Goal: Transaction & Acquisition: Book appointment/travel/reservation

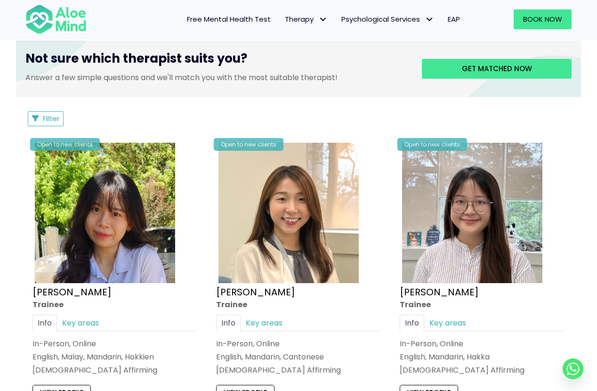
scroll to position [409, 0]
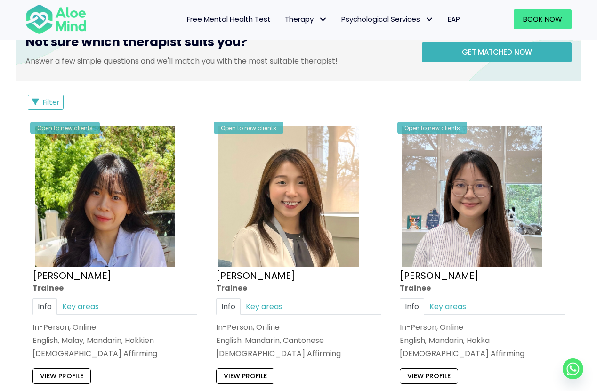
click at [511, 56] on span "Get matched now" at bounding box center [497, 52] width 70 height 10
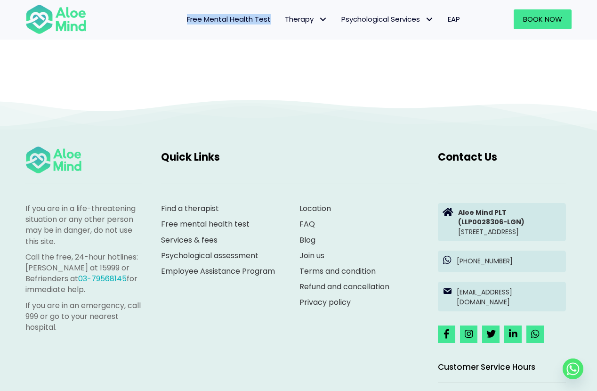
scroll to position [98, 0]
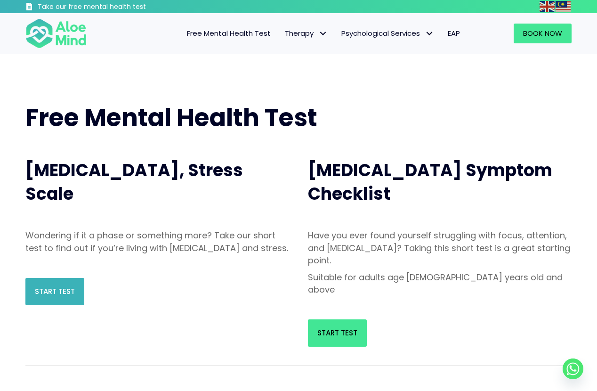
click at [71, 305] on link "Start Test" at bounding box center [54, 291] width 59 height 27
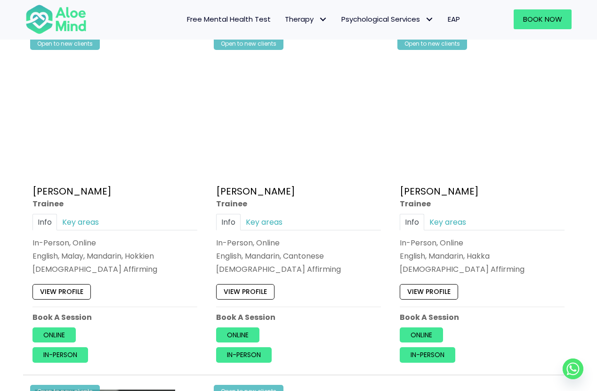
scroll to position [575, 0]
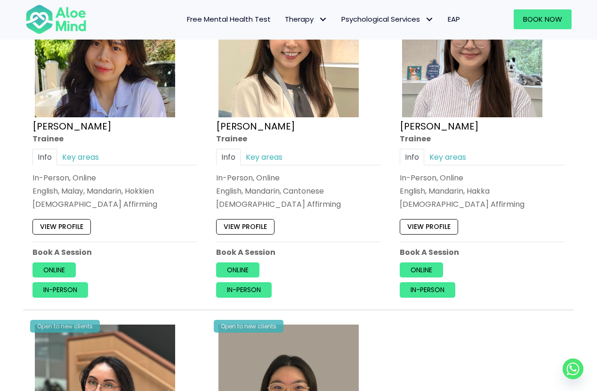
click at [244, 222] on link "View profile" at bounding box center [245, 227] width 58 height 15
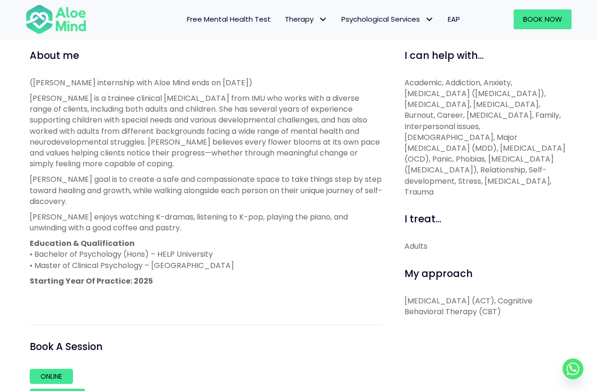
scroll to position [309, 0]
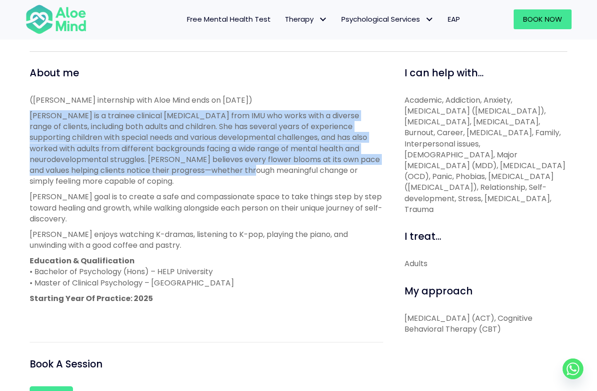
drag, startPoint x: 152, startPoint y: 111, endPoint x: 235, endPoint y: 170, distance: 101.7
click at [235, 170] on div "(Tracy’s internship with Aloe Mind ends on 21 March 2026) Tracy is a trainee cl…" at bounding box center [207, 207] width 354 height 225
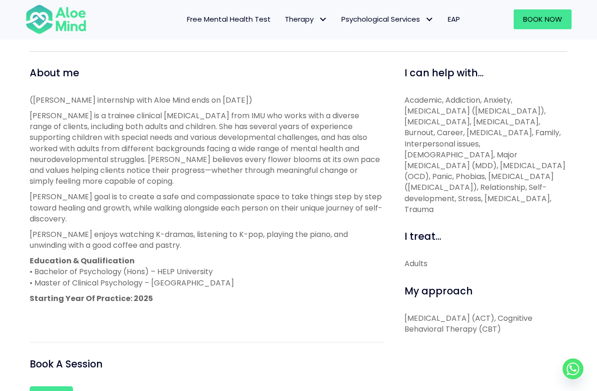
click at [247, 183] on p "Tracy is a trainee clinical psychologist from IMU who works with a diverse rang…" at bounding box center [207, 148] width 354 height 76
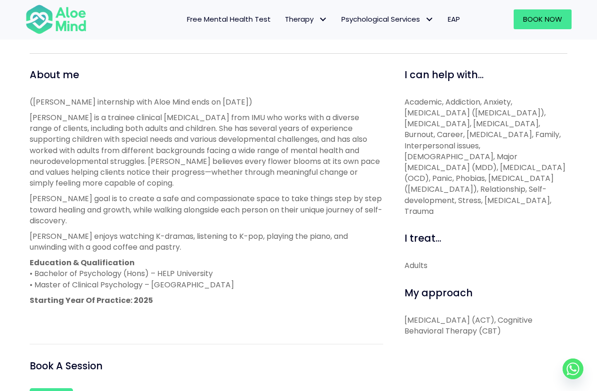
scroll to position [305, 0]
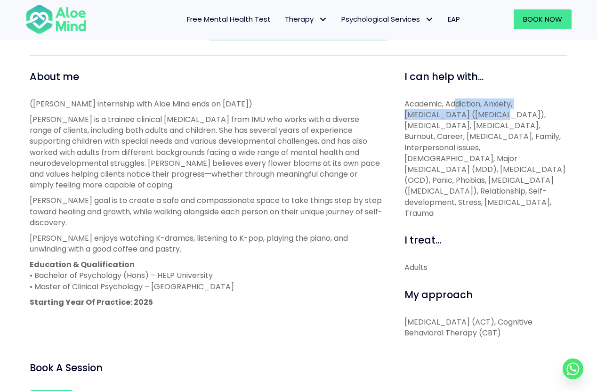
drag, startPoint x: 457, startPoint y: 109, endPoint x: 456, endPoint y: 104, distance: 5.3
click at [456, 104] on p "Academic, Addiction, Anxiety, Attention Deficit Hyperactivity Disorder (ADHD), …" at bounding box center [486, 158] width 163 height 120
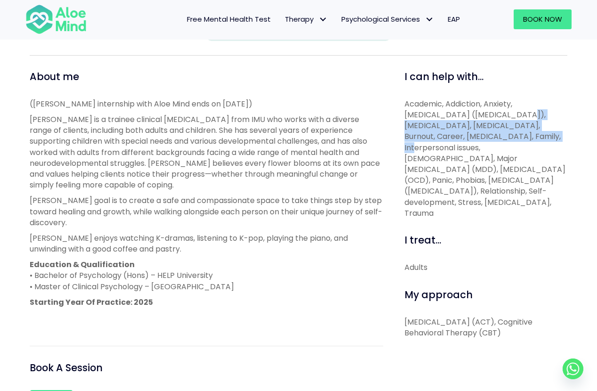
drag, startPoint x: 473, startPoint y: 117, endPoint x: 475, endPoint y: 136, distance: 18.5
click at [475, 136] on p "Academic, Addiction, Anxiety, Attention Deficit Hyperactivity Disorder (ADHD), …" at bounding box center [486, 158] width 163 height 120
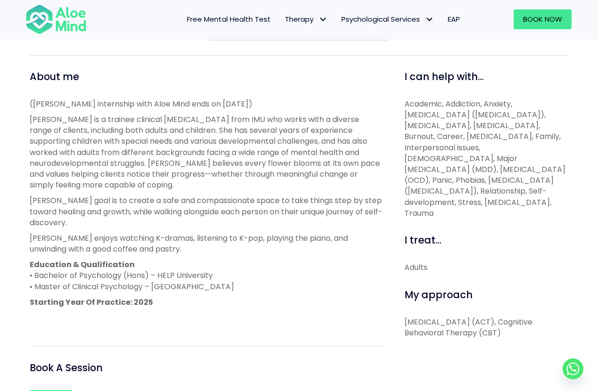
click at [487, 136] on p "Academic, Addiction, Anxiety, Attention Deficit Hyperactivity Disorder (ADHD), …" at bounding box center [486, 158] width 163 height 120
drag, startPoint x: 497, startPoint y: 124, endPoint x: 532, endPoint y: 198, distance: 82.0
click at [532, 198] on p "Academic, Addiction, Anxiety, Attention Deficit Hyperactivity Disorder (ADHD), …" at bounding box center [486, 158] width 163 height 120
click at [553, 201] on p "Academic, Addiction, Anxiety, Attention Deficit Hyperactivity Disorder (ADHD), …" at bounding box center [486, 158] width 163 height 120
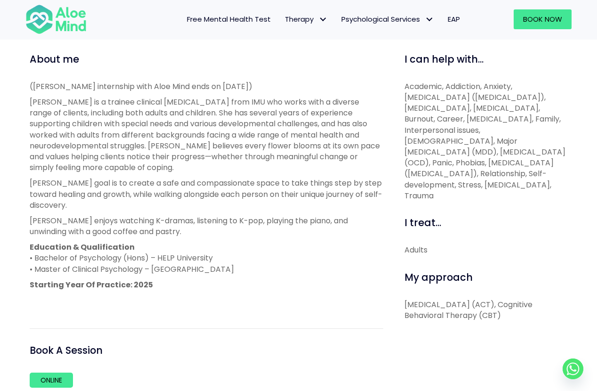
scroll to position [0, 0]
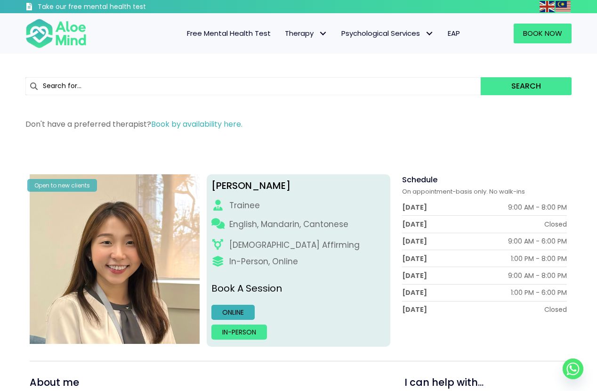
click at [243, 317] on link "Online" at bounding box center [233, 312] width 43 height 15
click at [61, 38] on img at bounding box center [55, 33] width 61 height 31
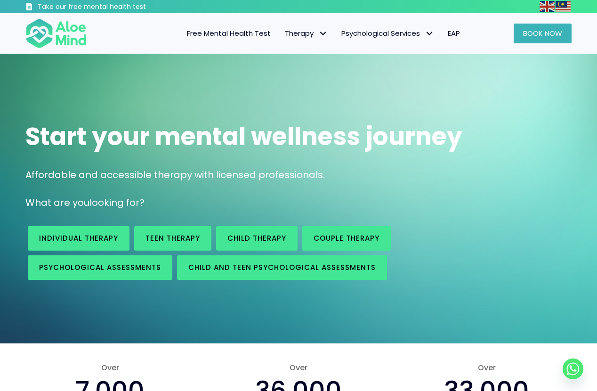
click at [547, 37] on span "Book Now" at bounding box center [542, 33] width 39 height 10
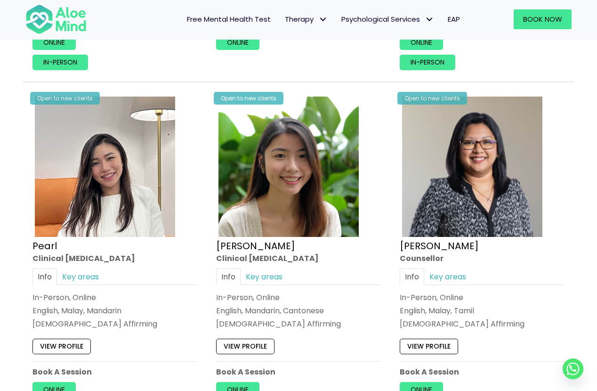
scroll to position [2584, 0]
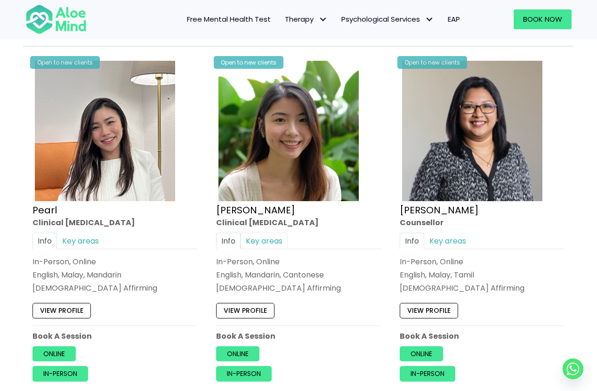
click at [280, 237] on link "Key areas" at bounding box center [264, 241] width 47 height 16
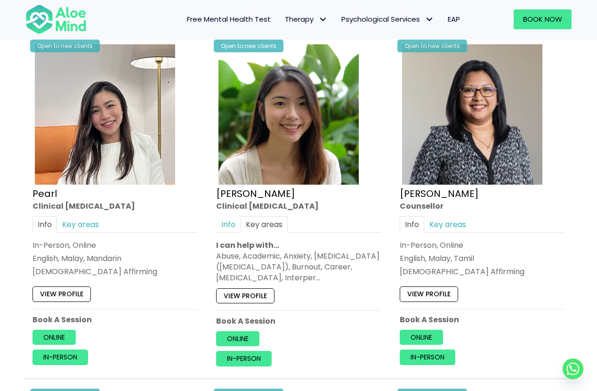
scroll to position [2602, 0]
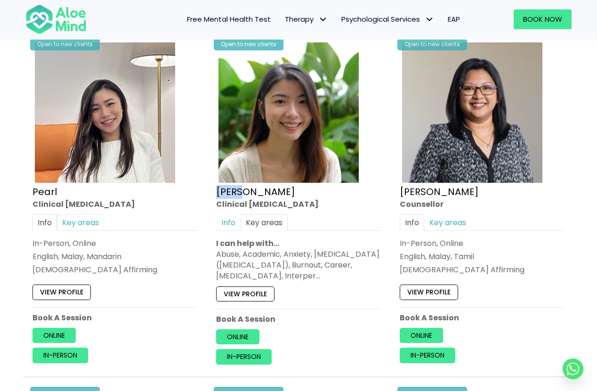
click at [85, 216] on link "Key areas" at bounding box center [80, 222] width 47 height 16
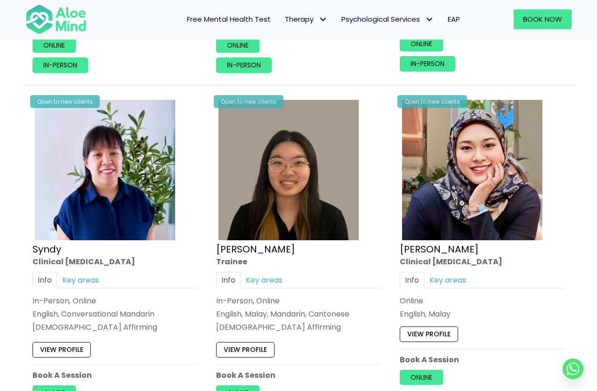
scroll to position [2947, 0]
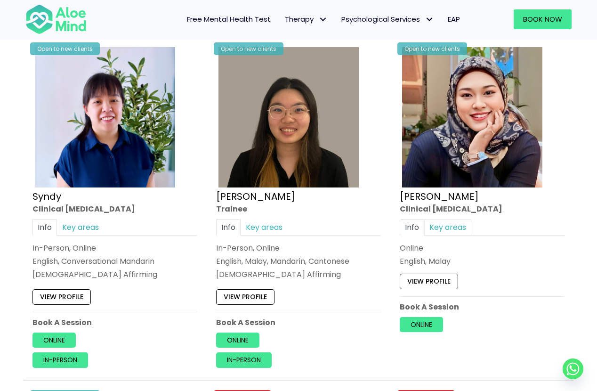
click at [462, 221] on link "Key areas" at bounding box center [447, 227] width 47 height 16
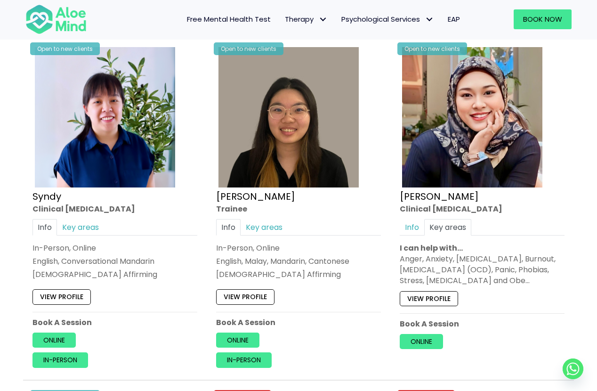
click at [462, 221] on link "Key areas" at bounding box center [447, 227] width 47 height 16
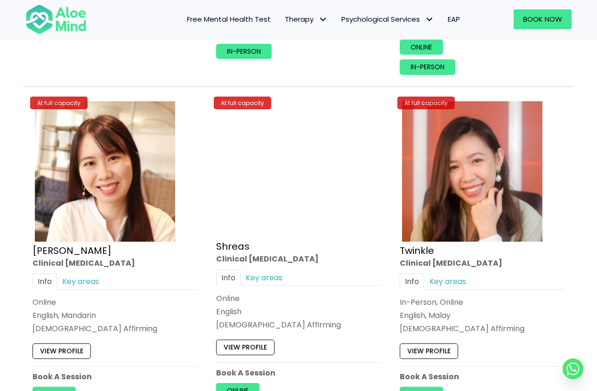
scroll to position [3636, 0]
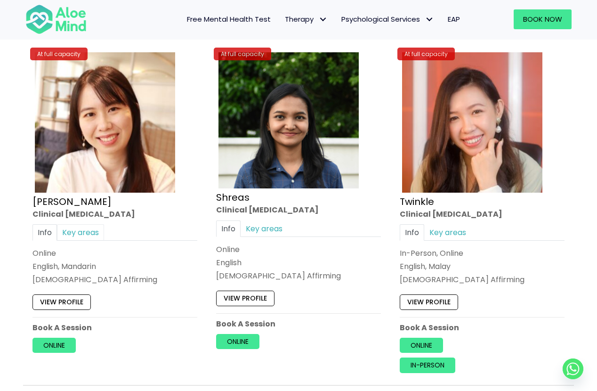
click at [79, 229] on link "Key areas" at bounding box center [80, 232] width 47 height 16
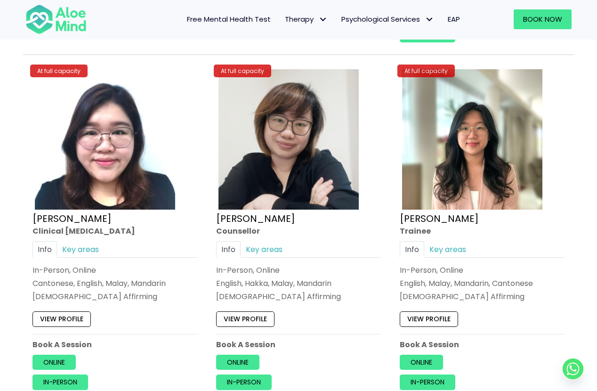
scroll to position [4024, 0]
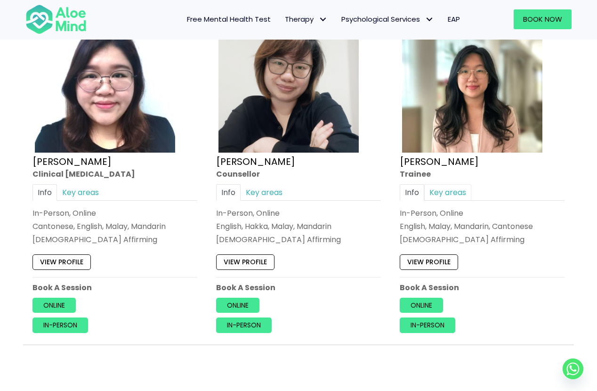
click at [441, 184] on link "Key areas" at bounding box center [447, 192] width 47 height 16
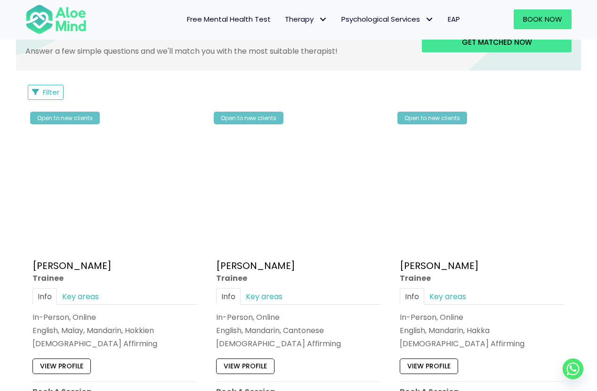
scroll to position [558, 0]
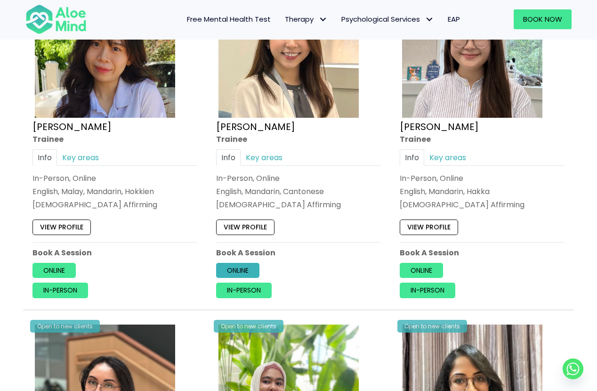
click at [241, 265] on link "Online" at bounding box center [237, 270] width 43 height 15
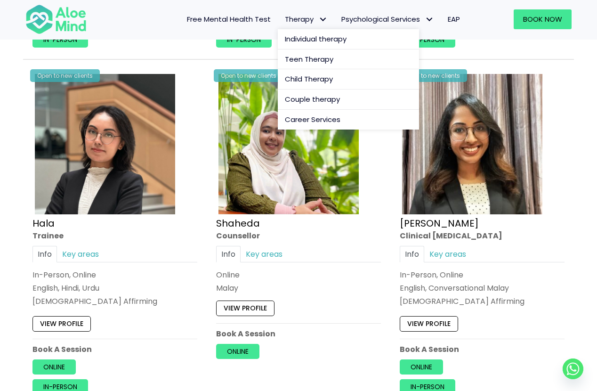
scroll to position [675, 0]
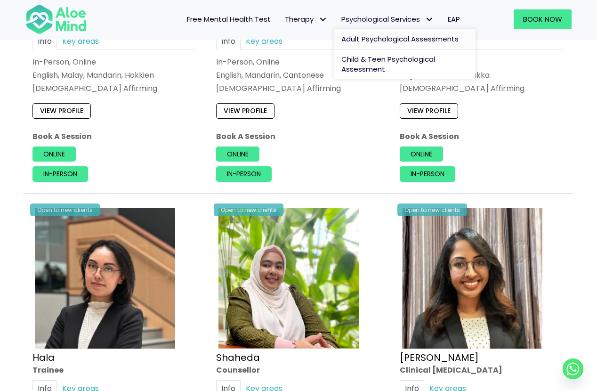
click at [358, 40] on span "Adult Psychological Assessments" at bounding box center [400, 39] width 117 height 10
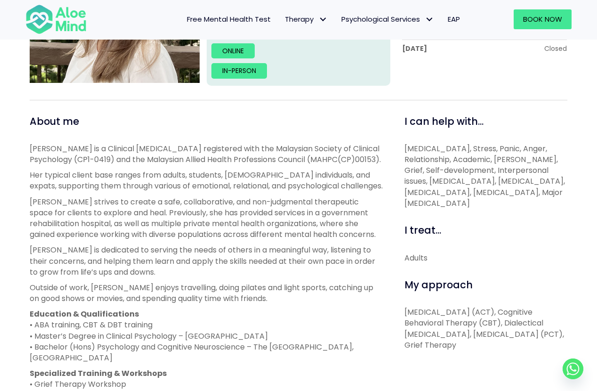
scroll to position [364, 0]
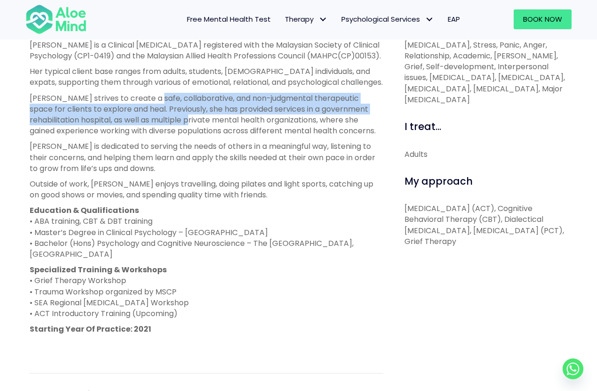
drag, startPoint x: 146, startPoint y: 93, endPoint x: 175, endPoint y: 123, distance: 42.3
click at [174, 122] on p "[PERSON_NAME] strives to create a safe, collaborative, and non-judgmental thera…" at bounding box center [207, 115] width 354 height 44
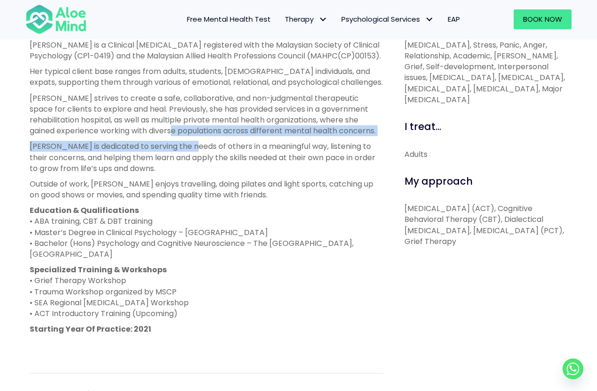
drag, startPoint x: 179, startPoint y: 129, endPoint x: 186, endPoint y: 146, distance: 17.8
click at [185, 145] on div "Kelly is a Clinical Psychologist registered with the Malaysian Society of Clini…" at bounding box center [207, 195] width 354 height 311
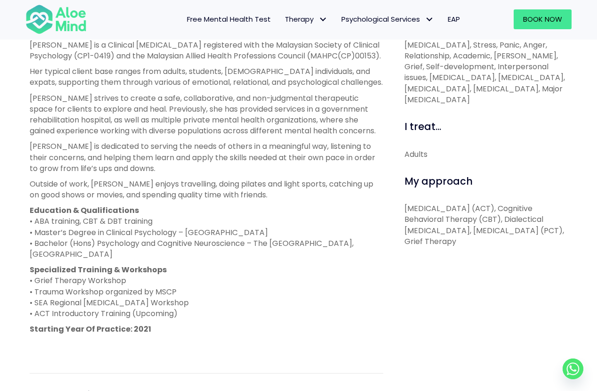
click at [187, 152] on p "Kelly is dedicated to serving the needs of others in a meaningful way, listenin…" at bounding box center [207, 157] width 354 height 33
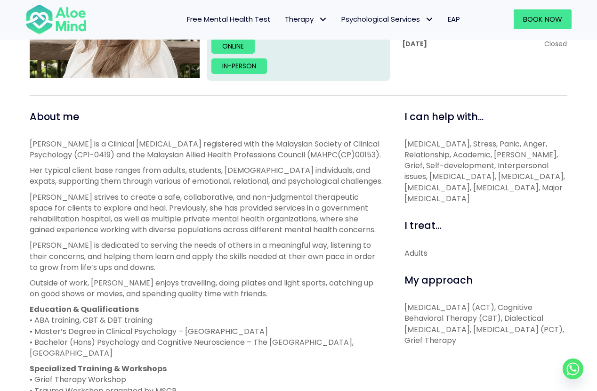
scroll to position [89, 0]
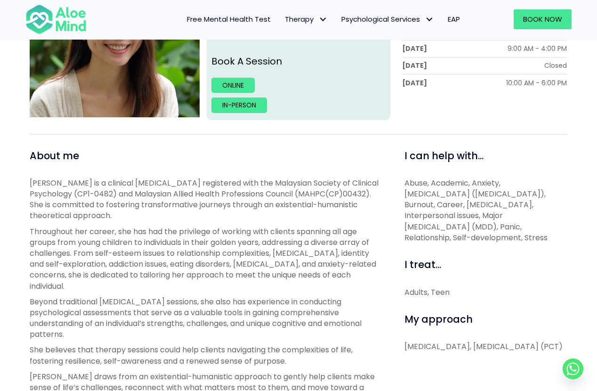
scroll to position [264, 0]
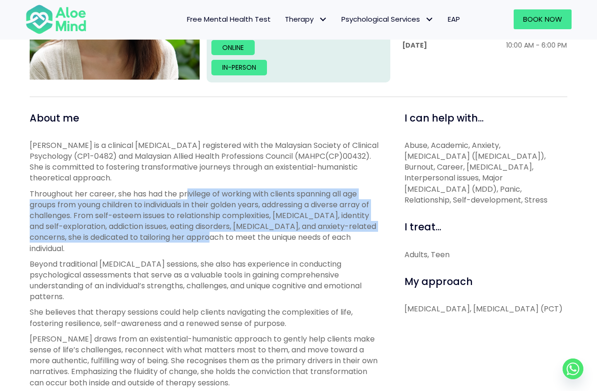
drag, startPoint x: 193, startPoint y: 186, endPoint x: 233, endPoint y: 240, distance: 67.0
click at [231, 236] on p "Throughout her career, she has had the privilege of working with clients spanni…" at bounding box center [207, 220] width 354 height 65
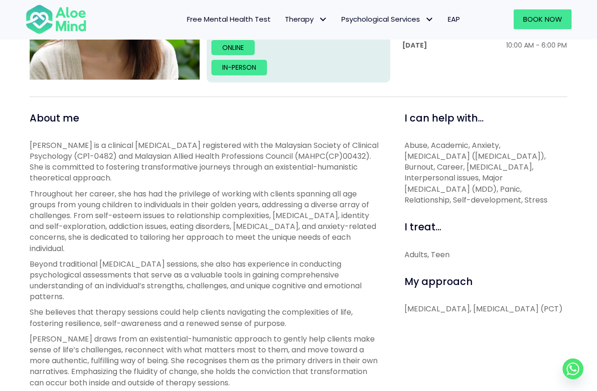
click at [236, 245] on p "Throughout her career, she has had the privilege of working with clients spanni…" at bounding box center [207, 220] width 354 height 65
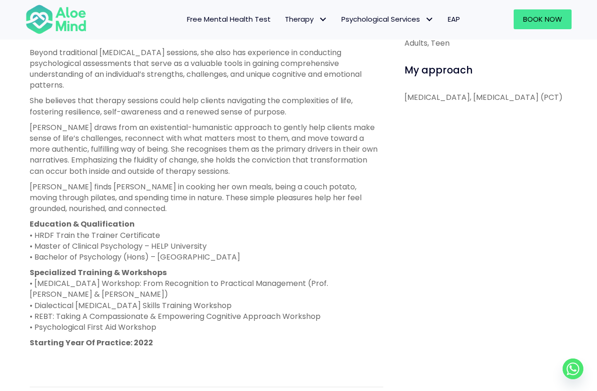
scroll to position [17, 0]
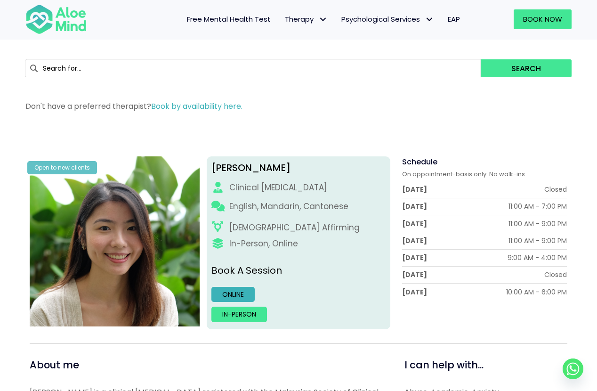
click at [241, 293] on link "Online" at bounding box center [233, 294] width 43 height 15
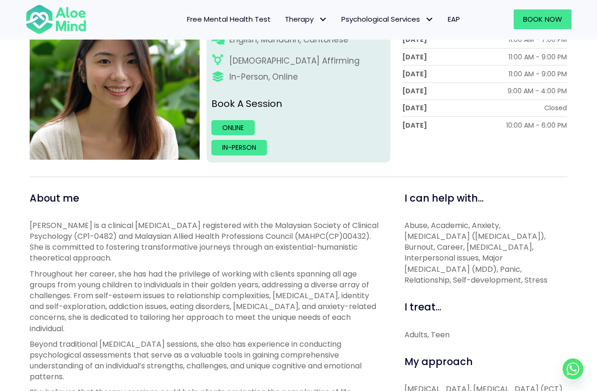
scroll to position [88, 0]
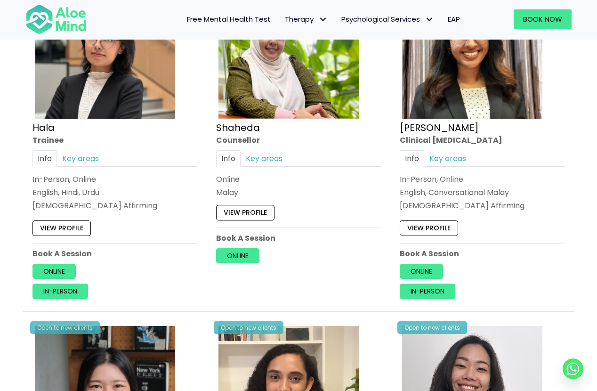
scroll to position [1186, 0]
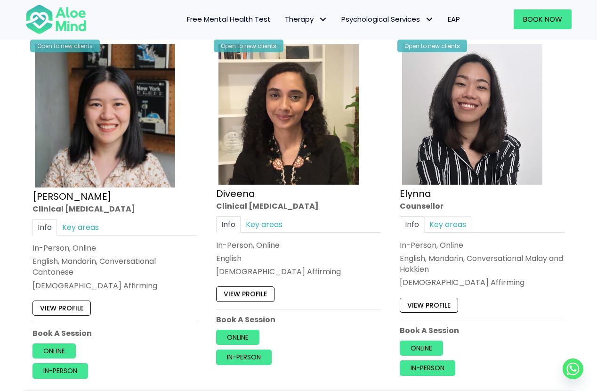
click at [462, 221] on link "Key areas" at bounding box center [447, 224] width 47 height 16
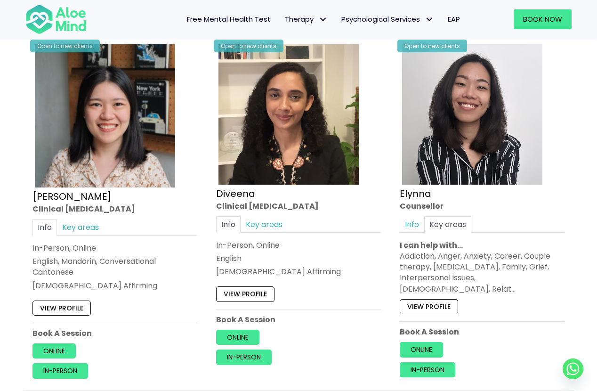
click at [434, 299] on link "View profile" at bounding box center [429, 306] width 58 height 15
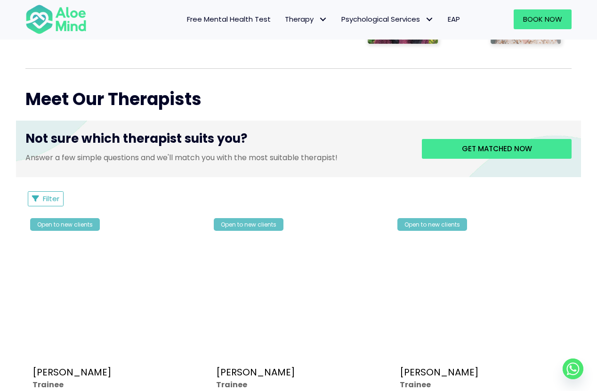
scroll to position [397, 0]
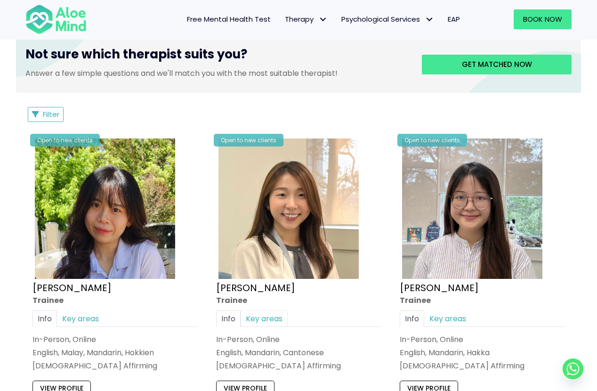
click at [273, 319] on link "Key areas" at bounding box center [264, 318] width 47 height 16
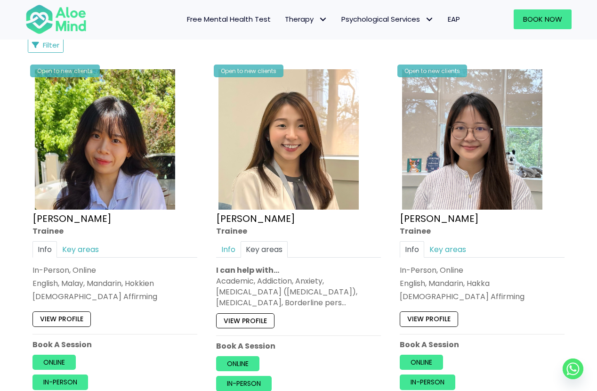
scroll to position [526, 0]
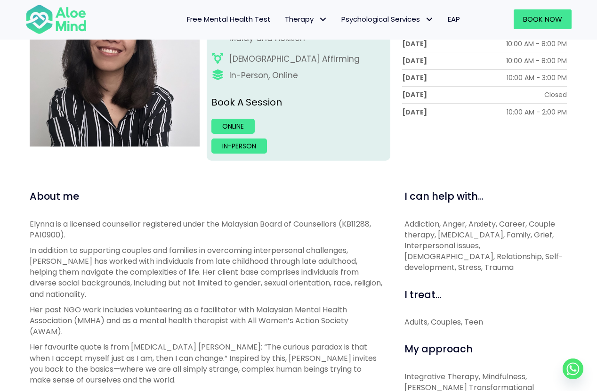
scroll to position [292, 0]
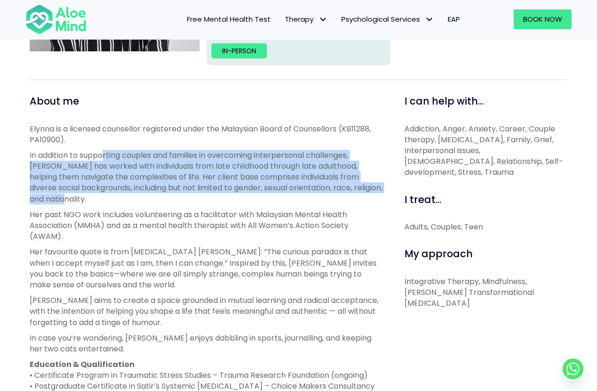
drag, startPoint x: 104, startPoint y: 156, endPoint x: 95, endPoint y: 192, distance: 37.3
click at [95, 192] on p "In addition to supporting couples and families in overcoming interpersonal chal…" at bounding box center [207, 177] width 354 height 55
click at [94, 191] on p "In addition to supporting couples and families in overcoming interpersonal chal…" at bounding box center [207, 177] width 354 height 55
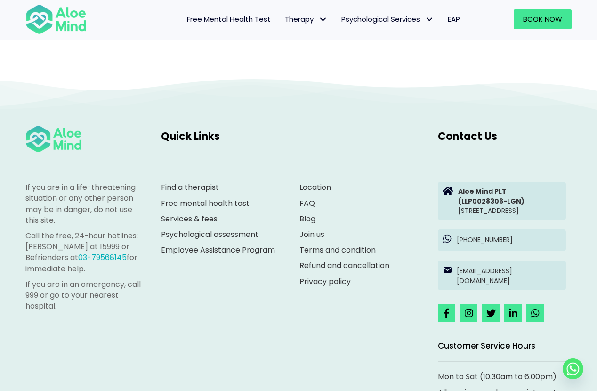
scroll to position [994, 0]
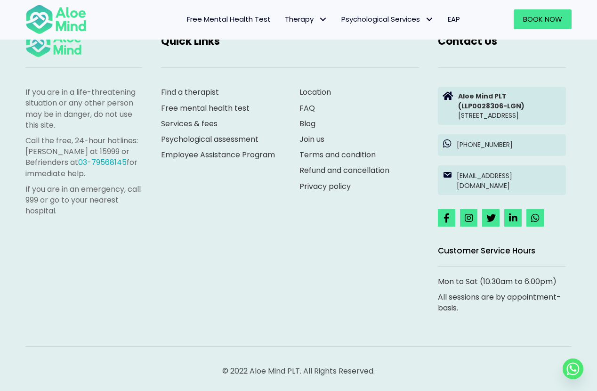
click at [318, 134] on link "Join us" at bounding box center [312, 139] width 25 height 11
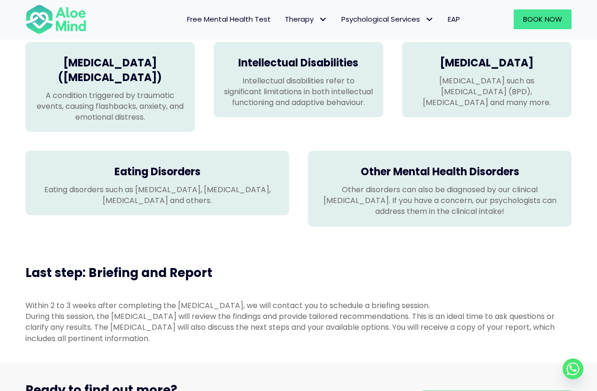
scroll to position [947, 0]
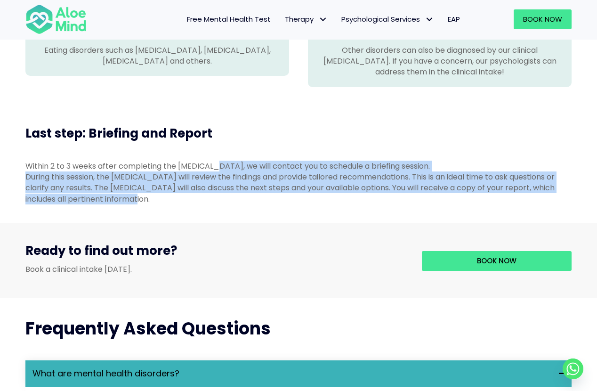
drag, startPoint x: 228, startPoint y: 171, endPoint x: 271, endPoint y: 206, distance: 55.3
click at [271, 204] on div "Within 2 to 3 weeks after completing the psychological assessment, we will cont…" at bounding box center [298, 183] width 546 height 44
click at [271, 204] on div "During this session, the psychologist will review the findings and provide tail…" at bounding box center [298, 187] width 546 height 33
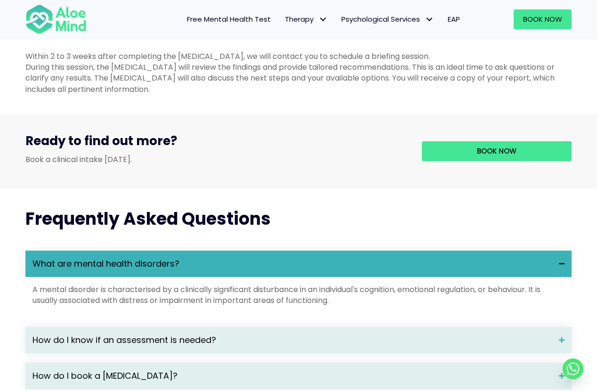
scroll to position [982, 0]
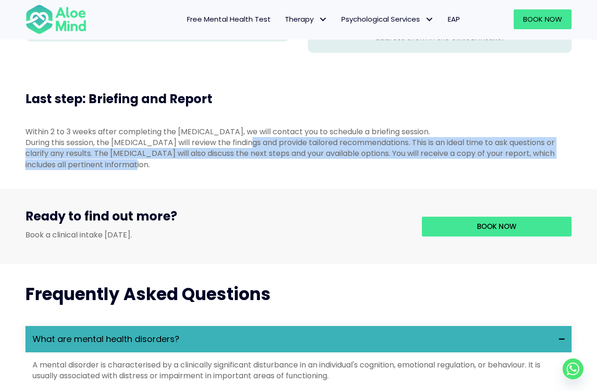
drag, startPoint x: 247, startPoint y: 148, endPoint x: 299, endPoint y: 179, distance: 60.6
click at [299, 179] on div "Within 2 to 3 weeks after completing the psychological assessment, we will cont…" at bounding box center [298, 148] width 565 height 63
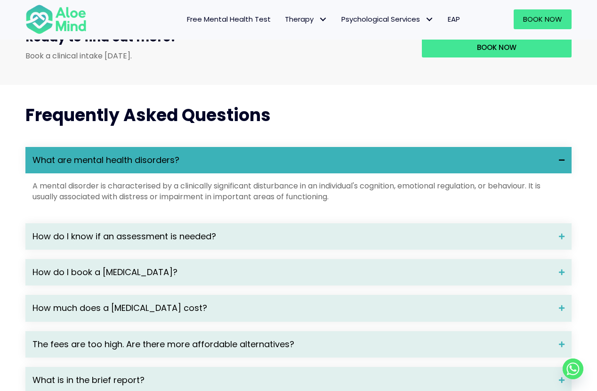
scroll to position [1193, 0]
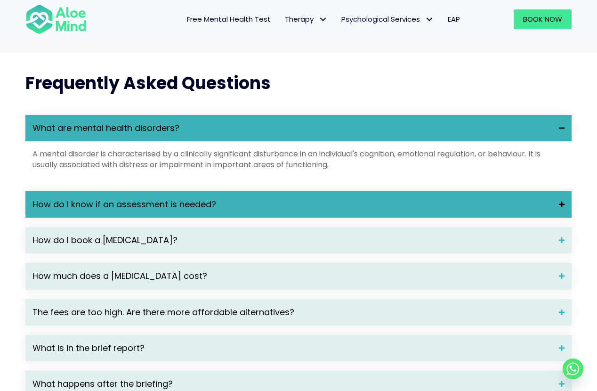
click at [284, 210] on span "How do I know if an assessment is needed?" at bounding box center [293, 204] width 520 height 12
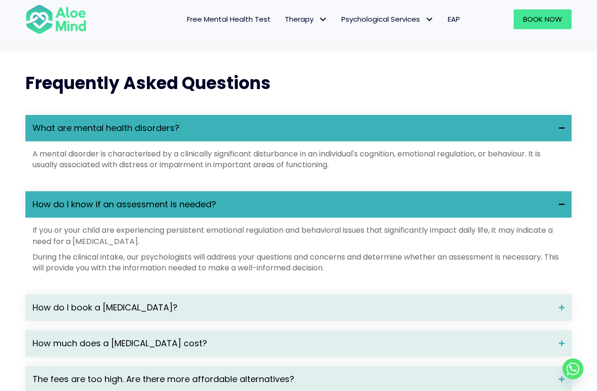
click at [284, 210] on span "How do I know if an assessment is needed?" at bounding box center [293, 204] width 520 height 12
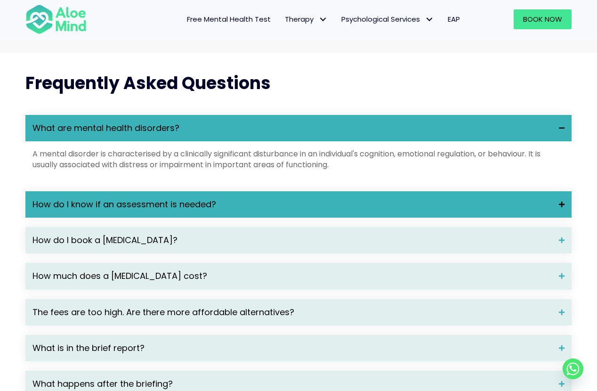
scroll to position [1259, 0]
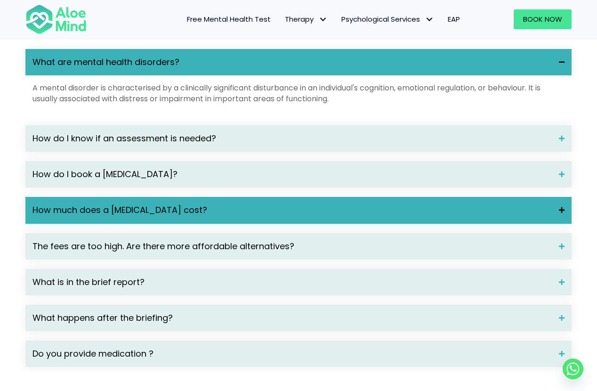
click at [281, 213] on span "How much does a psychological assessment cost?" at bounding box center [293, 210] width 520 height 12
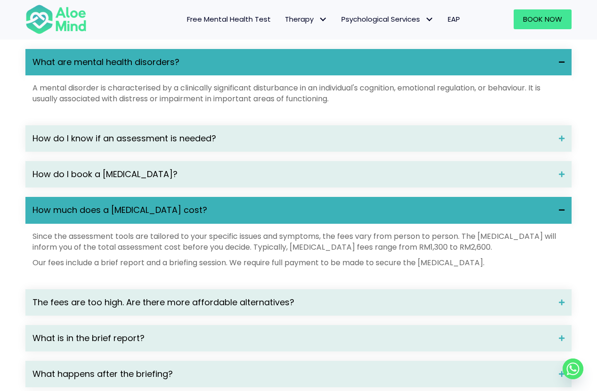
click at [281, 213] on span "How much does a psychological assessment cost?" at bounding box center [293, 210] width 520 height 12
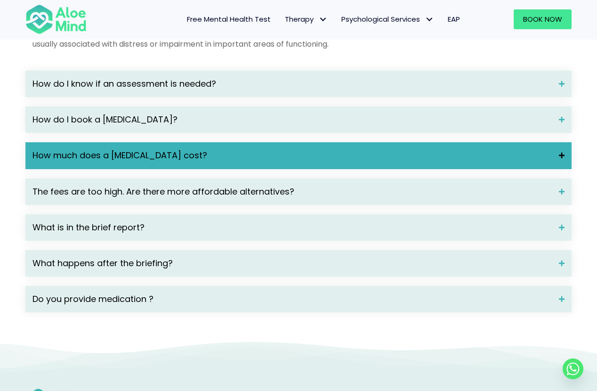
scroll to position [1421, 0]
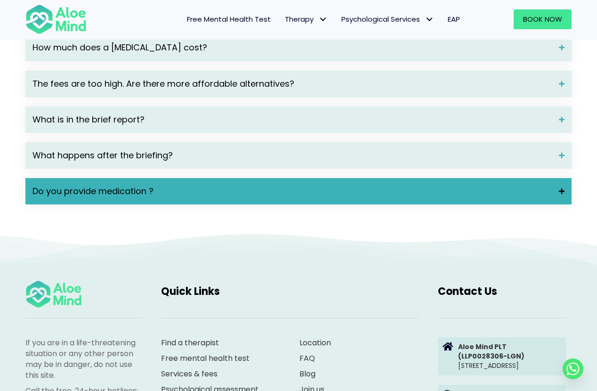
click at [289, 197] on span "Do you provide medication ?" at bounding box center [293, 191] width 520 height 12
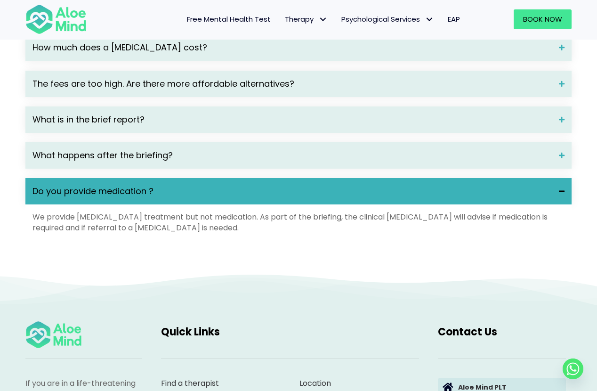
click at [289, 197] on span "Do you provide medication ?" at bounding box center [293, 191] width 520 height 12
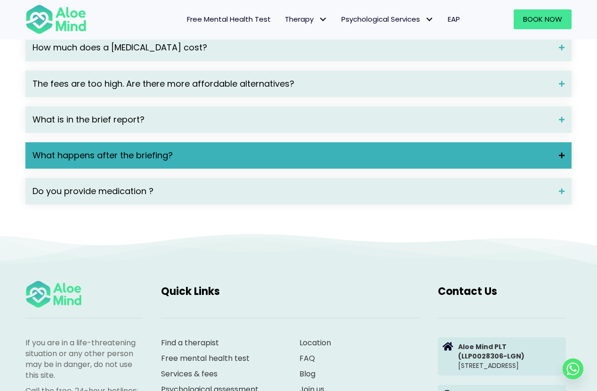
click at [278, 169] on div "What happens after the briefing?" at bounding box center [298, 155] width 546 height 26
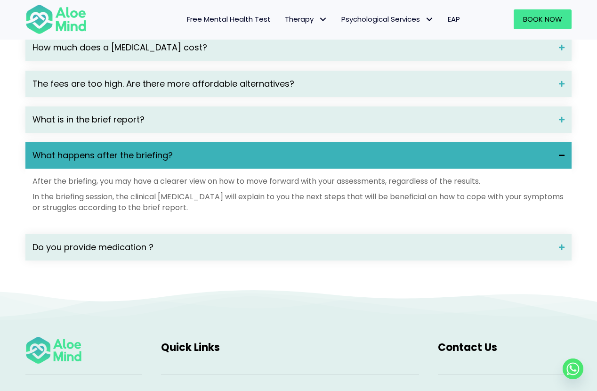
click at [278, 162] on span "What happens after the briefing?" at bounding box center [293, 155] width 520 height 12
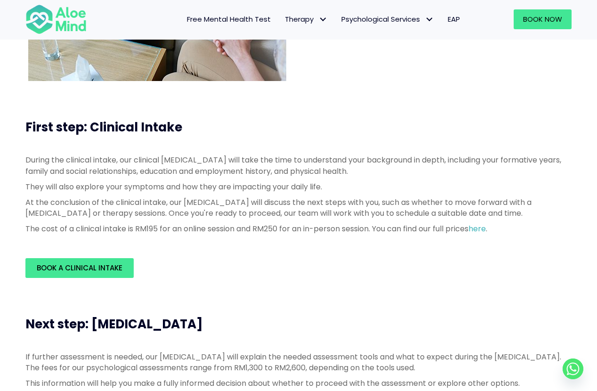
scroll to position [0, 0]
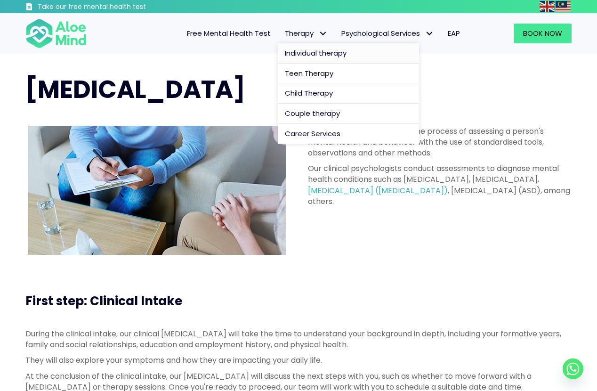
click at [313, 51] on span "Individual therapy" at bounding box center [316, 53] width 62 height 10
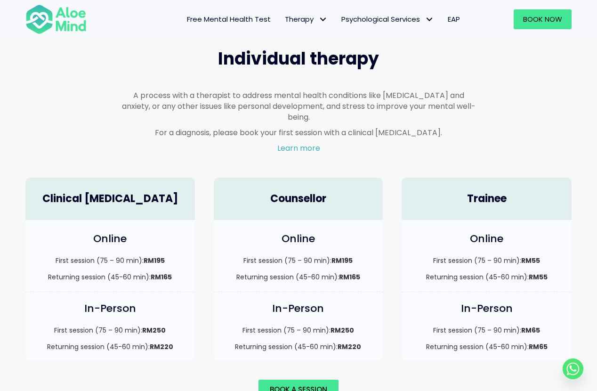
scroll to position [558, 0]
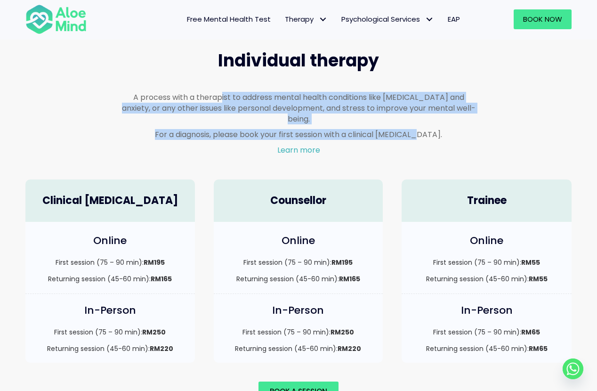
drag, startPoint x: 211, startPoint y: 95, endPoint x: 425, endPoint y: 122, distance: 216.5
click at [425, 122] on div "A process with a therapist to address mental health conditions like depression …" at bounding box center [299, 124] width 354 height 64
click at [425, 129] on p "For a diagnosis, please book your first session with a clinical psychologist." at bounding box center [299, 134] width 354 height 11
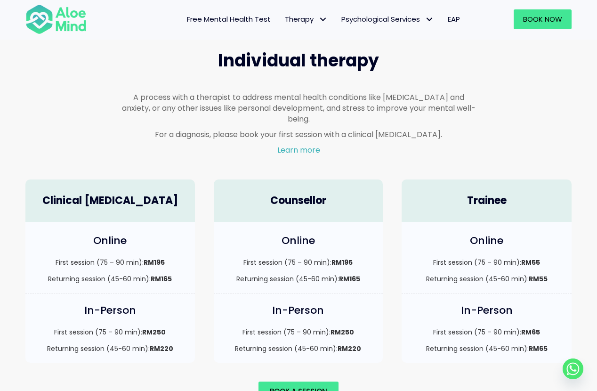
click at [300, 145] on link "Learn more" at bounding box center [298, 150] width 43 height 11
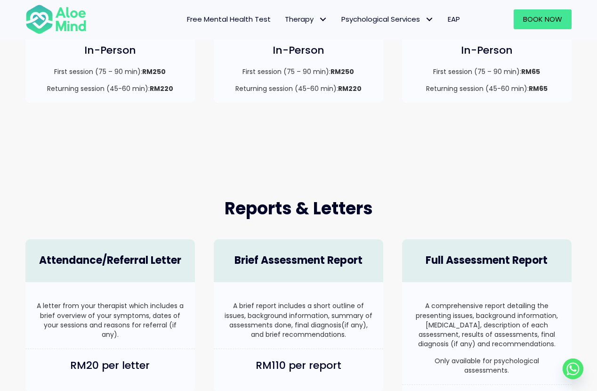
scroll to position [493, 0]
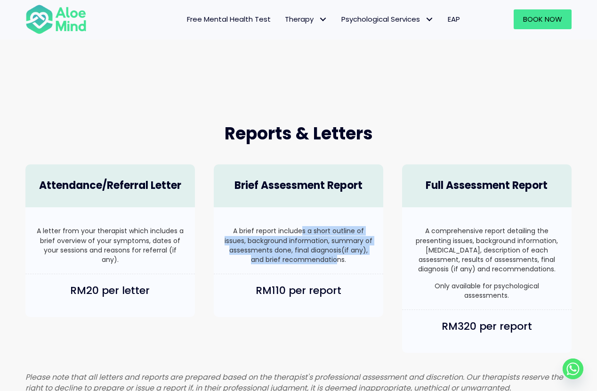
drag, startPoint x: 303, startPoint y: 229, endPoint x: 337, endPoint y: 253, distance: 41.6
click at [337, 253] on p "A brief report includes a short outline of issues, background information, summ…" at bounding box center [298, 245] width 151 height 38
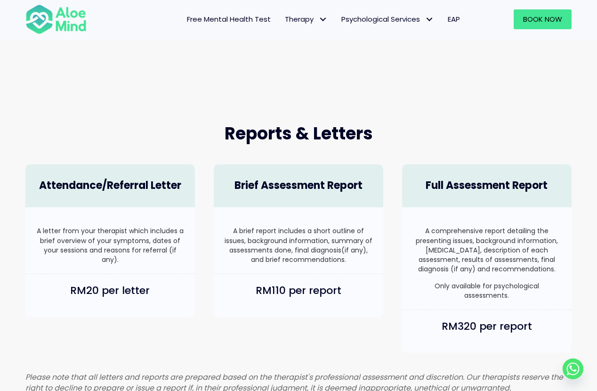
click at [368, 254] on p "A brief report includes a short outline of issues, background information, summ…" at bounding box center [298, 245] width 151 height 38
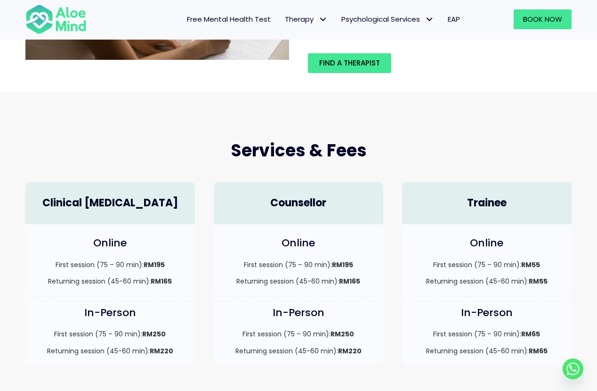
scroll to position [154, 0]
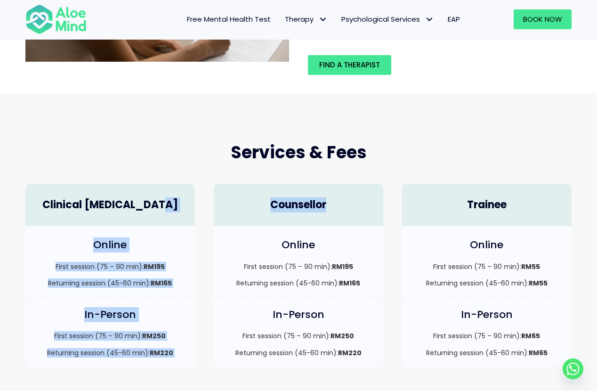
drag, startPoint x: 313, startPoint y: 201, endPoint x: 67, endPoint y: 220, distance: 247.1
click at [67, 220] on div "Clinical Psychologist Online First session (75 – 90 min): RM195 Returning sessi…" at bounding box center [298, 275] width 565 height 203
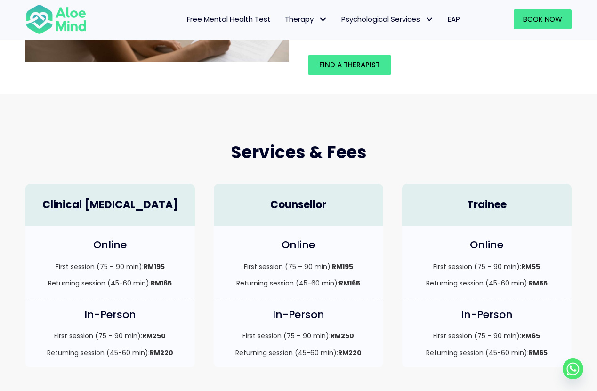
click at [354, 284] on strong "RM165" at bounding box center [349, 282] width 21 height 9
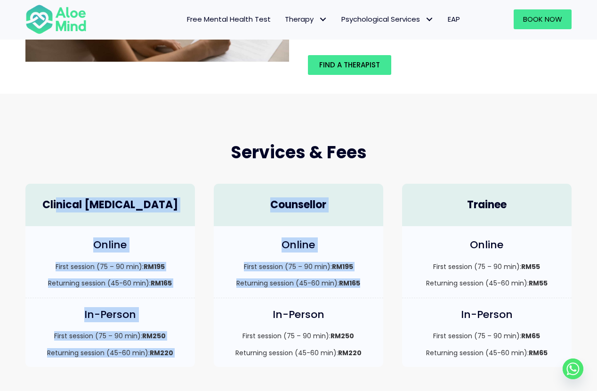
drag, startPoint x: 364, startPoint y: 284, endPoint x: 69, endPoint y: 209, distance: 304.1
click at [69, 209] on div "Clinical Psychologist Online First session (75 – 90 min): RM195 Returning sessi…" at bounding box center [298, 275] width 565 height 203
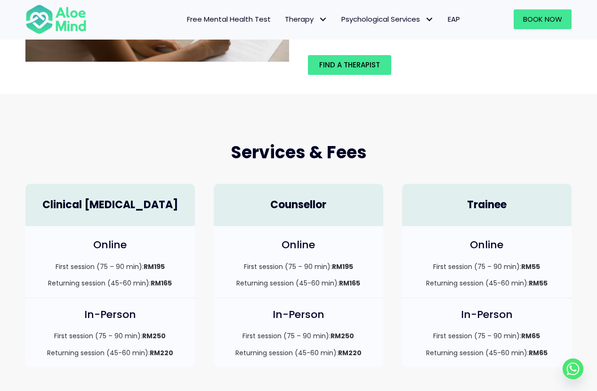
click at [340, 259] on div "Online First session (75 – 90 min): RM195 Returning session (45-60 min): RM165" at bounding box center [299, 262] width 170 height 72
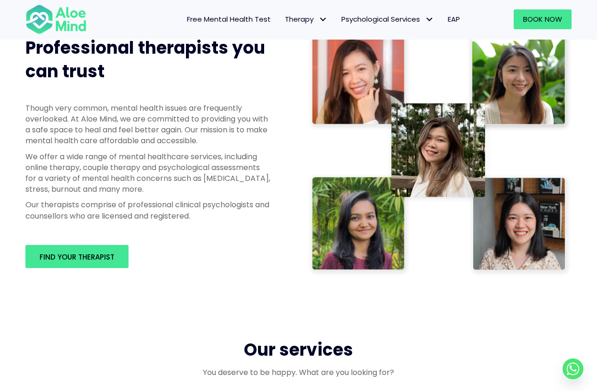
scroll to position [476, 0]
click at [83, 255] on span "Find your therapist" at bounding box center [77, 257] width 75 height 10
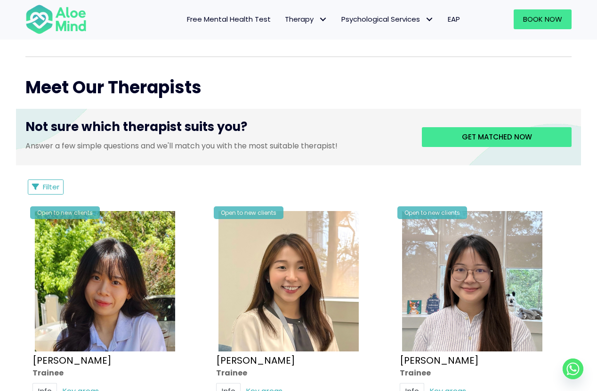
scroll to position [505, 0]
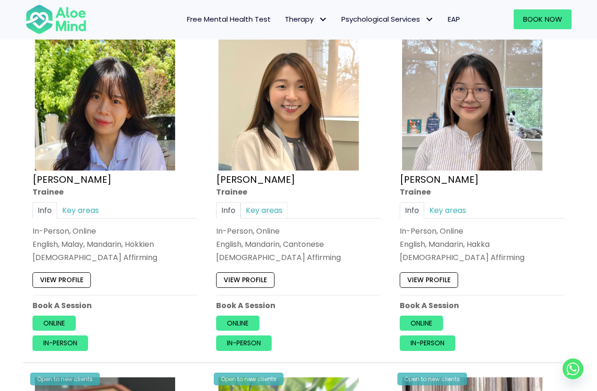
click at [277, 209] on link "Key areas" at bounding box center [264, 210] width 47 height 16
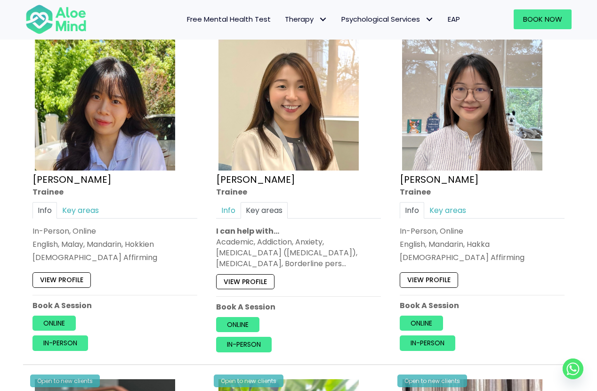
click at [269, 275] on link "View profile" at bounding box center [245, 281] width 58 height 15
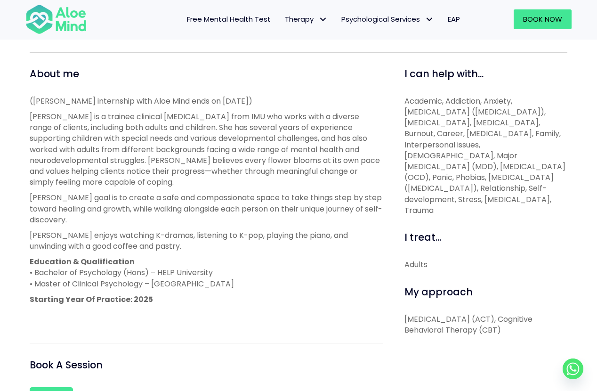
scroll to position [229, 0]
